Goal: Go to known website: Access a specific website the user already knows

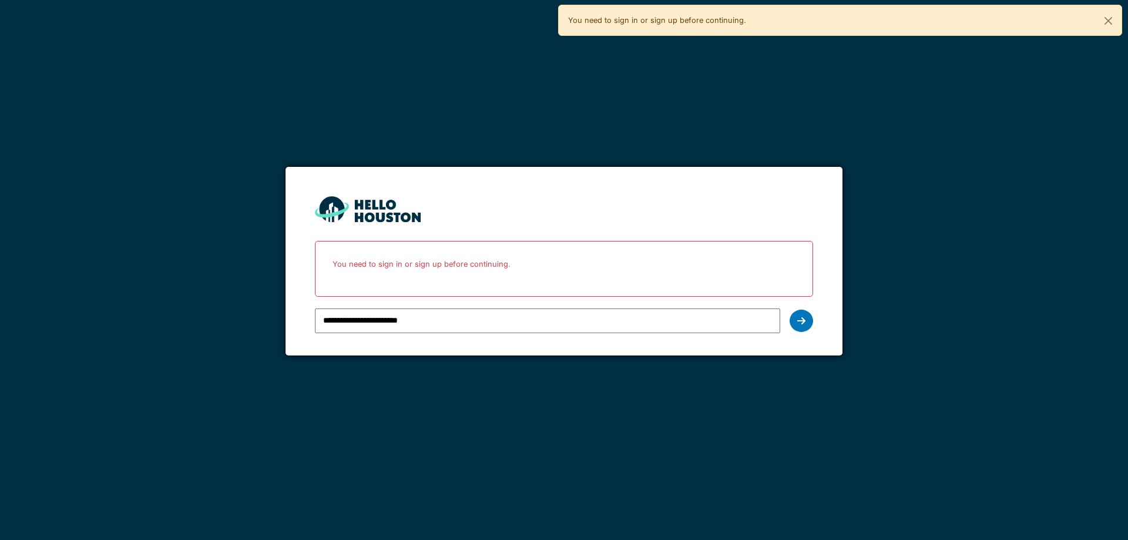
click at [800, 311] on div at bounding box center [802, 321] width 24 height 22
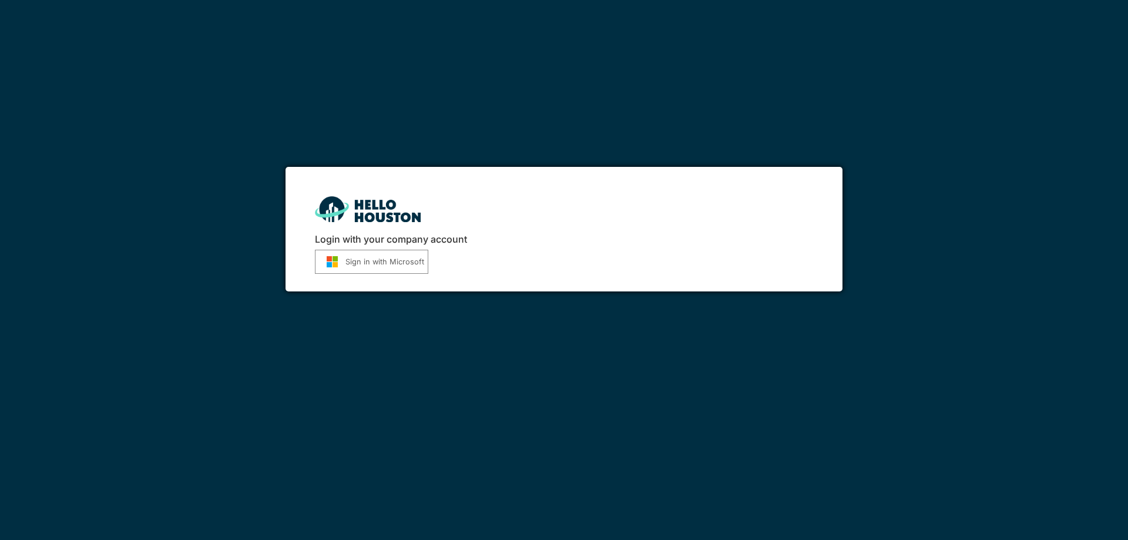
click at [401, 251] on button "Sign in with Microsoft" at bounding box center [371, 262] width 113 height 24
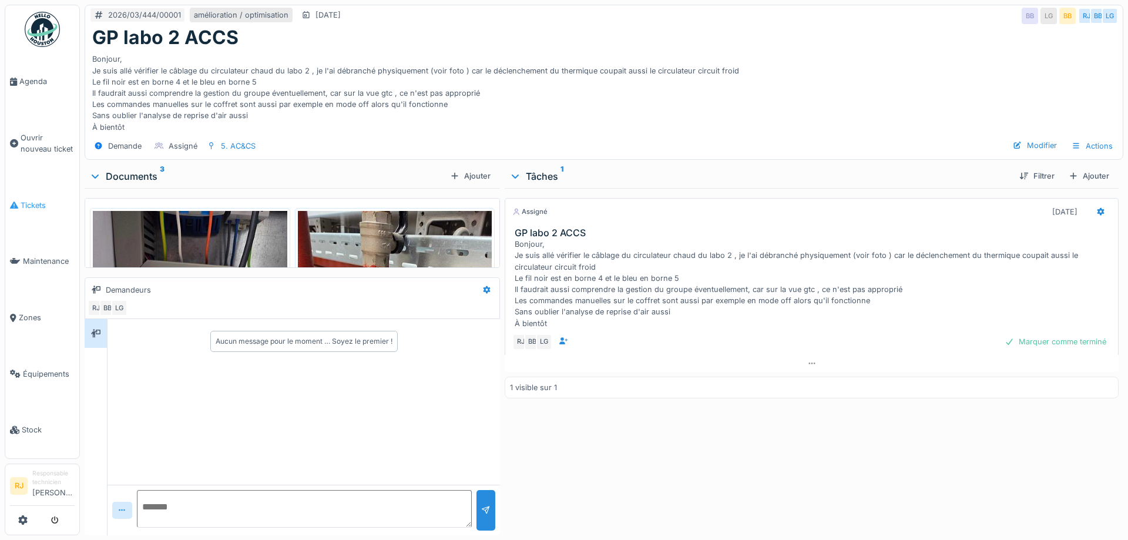
click at [13, 203] on icon at bounding box center [14, 205] width 8 height 8
